Goal: Navigation & Orientation: Find specific page/section

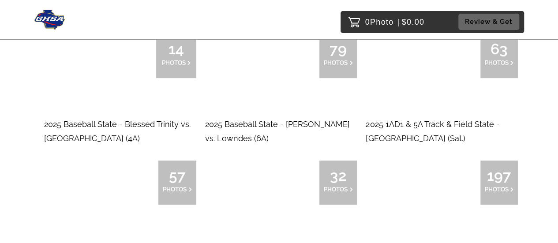
scroll to position [132, 0]
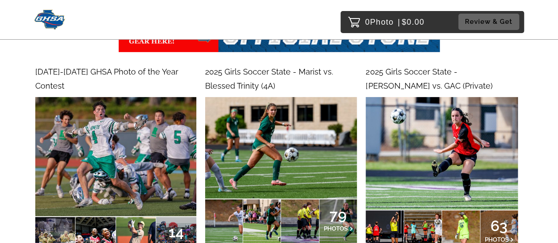
click at [169, 229] on span "14" at bounding box center [176, 231] width 29 height 5
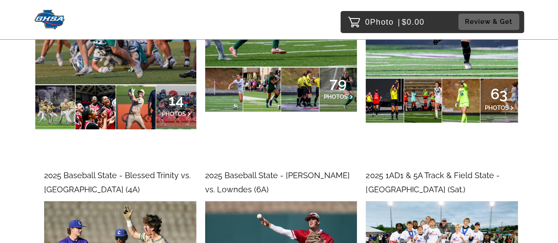
scroll to position [265, 0]
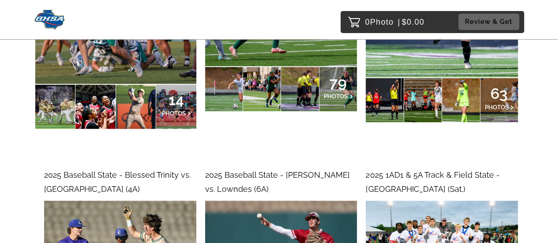
click at [162, 110] on span "PHOTOS" at bounding box center [174, 113] width 24 height 7
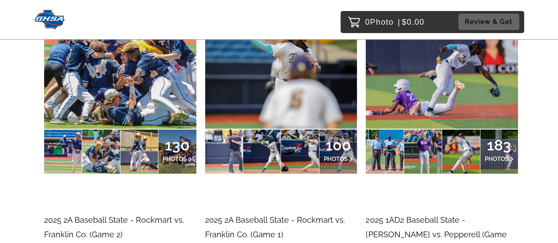
scroll to position [1191, 0]
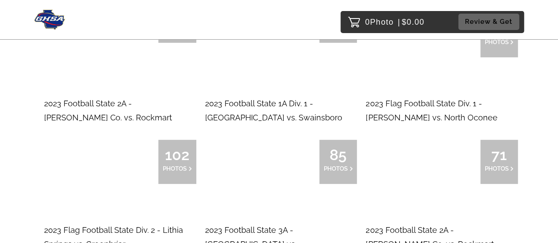
scroll to position [6704, 0]
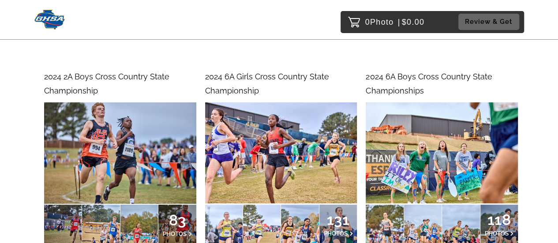
scroll to position [6836, 0]
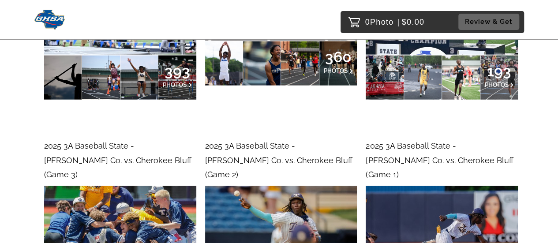
scroll to position [0, 0]
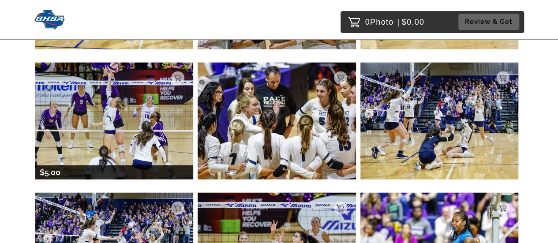
scroll to position [1147, 0]
